Goal: Task Accomplishment & Management: Use online tool/utility

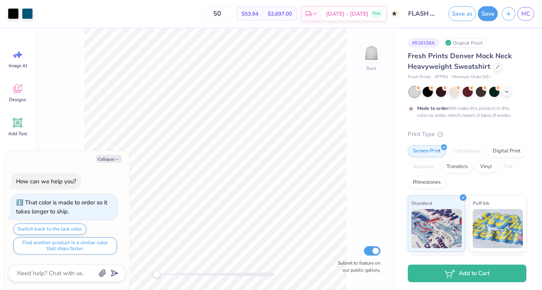
type textarea "x"
click at [232, 15] on input "50" at bounding box center [217, 14] width 31 height 14
type input "5"
type textarea "x"
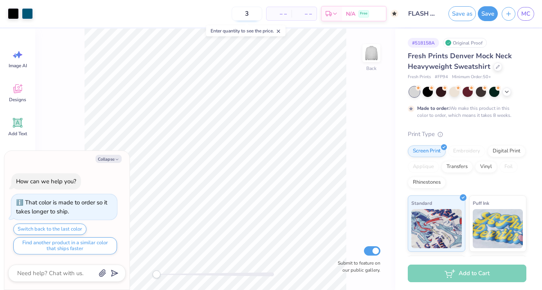
type input "30"
type textarea "x"
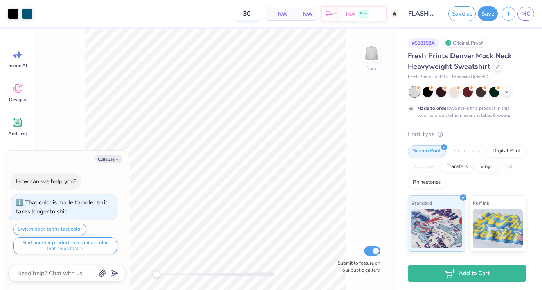
type input "50"
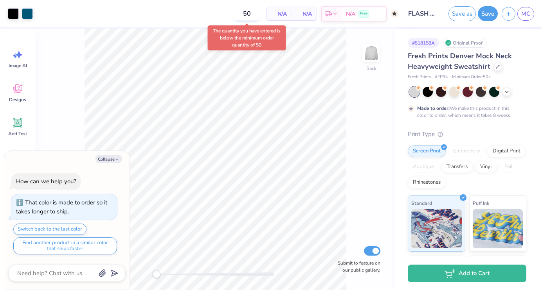
type textarea "x"
